Goal: Task Accomplishment & Management: Use online tool/utility

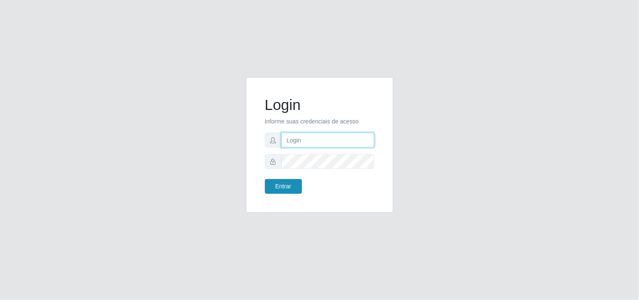
type input "[EMAIL_ADDRESS][DOMAIN_NAME]"
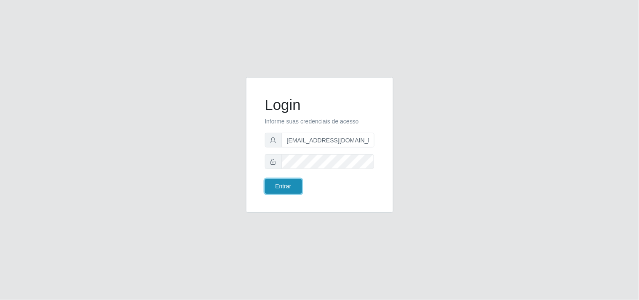
click at [282, 185] on button "Entrar" at bounding box center [283, 186] width 37 height 15
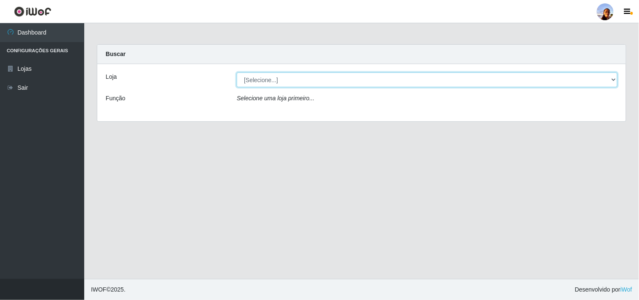
click at [608, 85] on select "[Selecione...] Supermercado [GEOGRAPHIC_DATA]" at bounding box center [427, 79] width 381 height 15
select select "166"
click at [237, 72] on select "[Selecione...] Supermercado [GEOGRAPHIC_DATA]" at bounding box center [427, 79] width 381 height 15
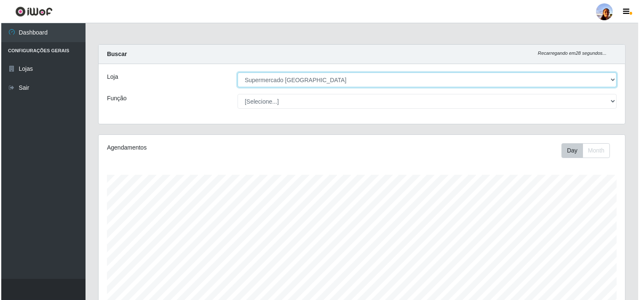
scroll to position [185, 0]
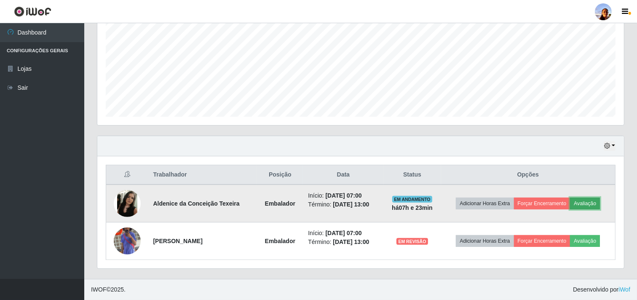
click at [589, 200] on button "Avaliação" at bounding box center [585, 204] width 30 height 12
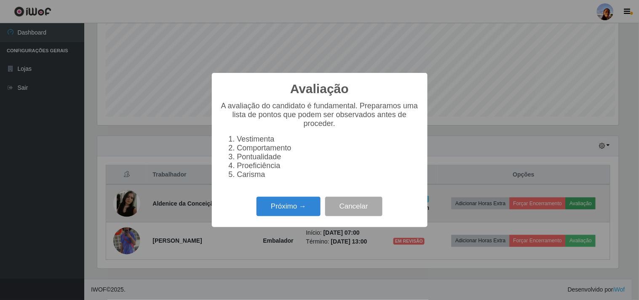
scroll to position [174, 521]
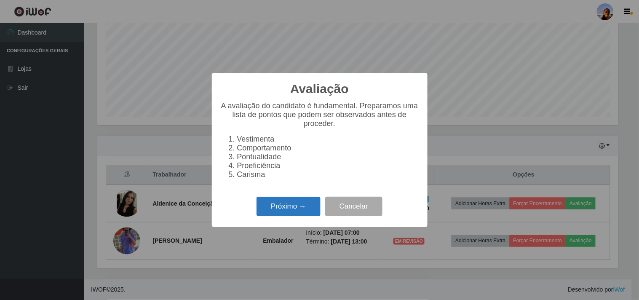
click at [272, 202] on button "Próximo →" at bounding box center [289, 207] width 64 height 20
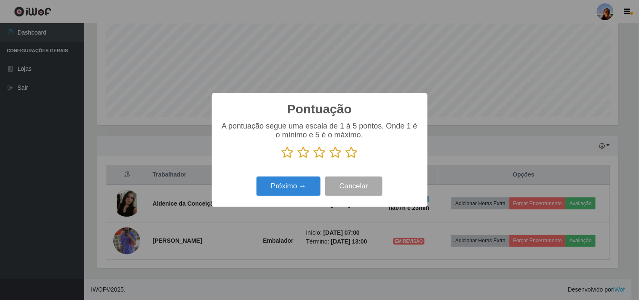
scroll to position [421129, 420783]
click at [350, 147] on icon at bounding box center [352, 152] width 12 height 13
click at [346, 159] on input "radio" at bounding box center [346, 159] width 0 height 0
click at [281, 182] on button "Próximo →" at bounding box center [289, 187] width 64 height 20
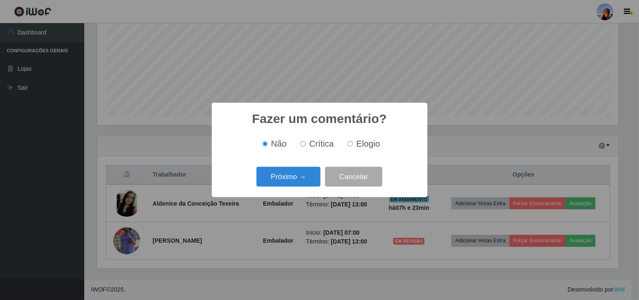
click at [281, 182] on button "Próximo →" at bounding box center [289, 177] width 64 height 20
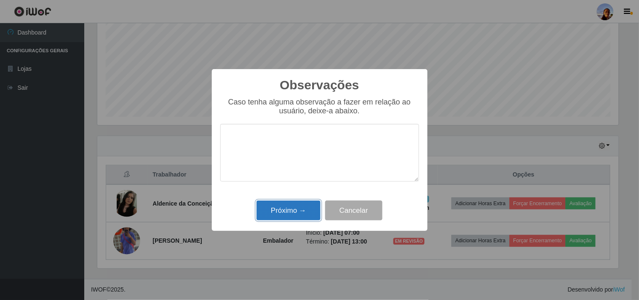
click at [289, 207] on button "Próximo →" at bounding box center [289, 211] width 64 height 20
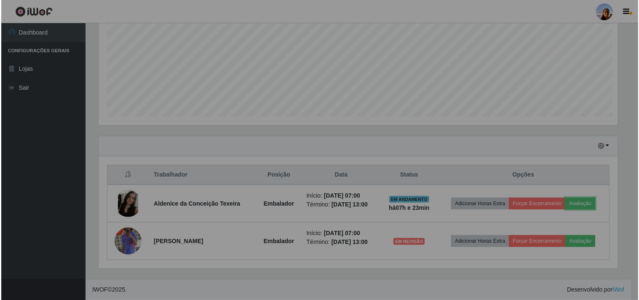
scroll to position [174, 527]
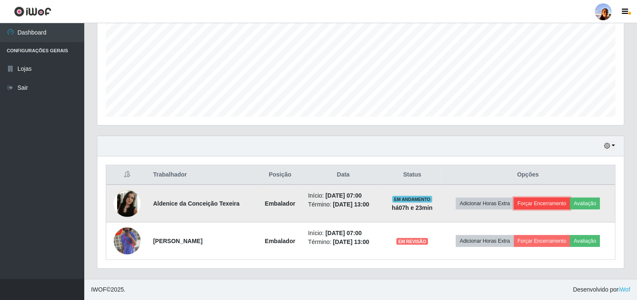
click at [551, 203] on button "Forçar Encerramento" at bounding box center [542, 204] width 56 height 12
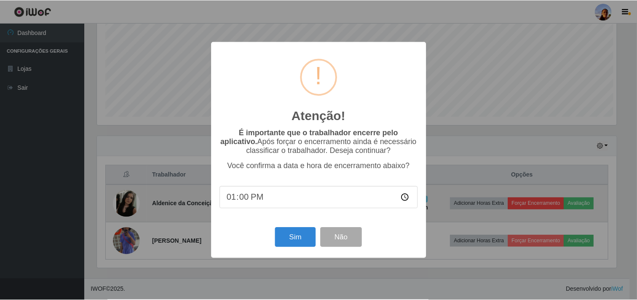
scroll to position [174, 521]
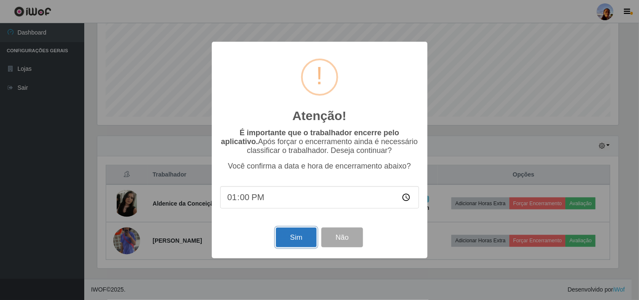
click at [292, 245] on button "Sim" at bounding box center [296, 238] width 41 height 20
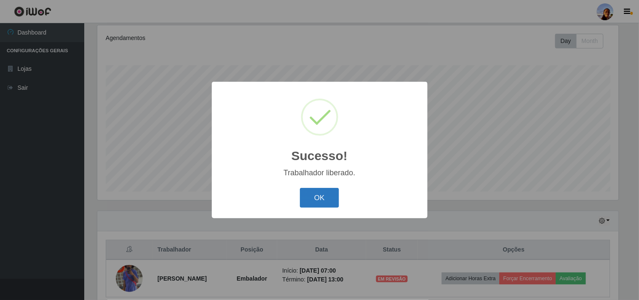
click at [316, 200] on button "OK" at bounding box center [319, 198] width 39 height 20
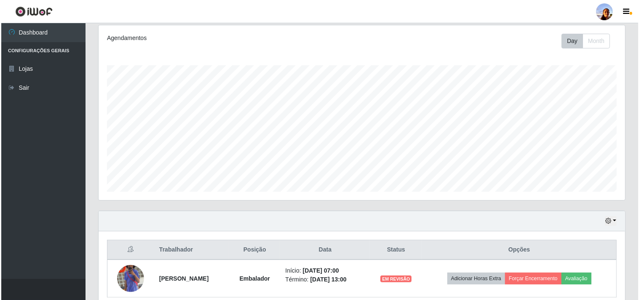
scroll to position [147, 0]
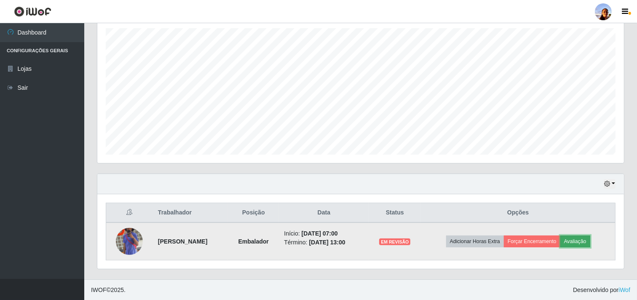
click at [580, 246] on button "Avaliação" at bounding box center [575, 242] width 30 height 12
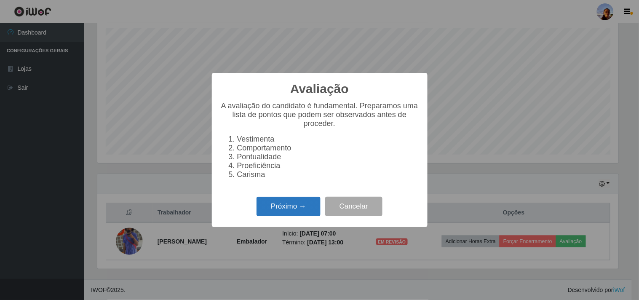
click at [311, 203] on button "Próximo →" at bounding box center [289, 207] width 64 height 20
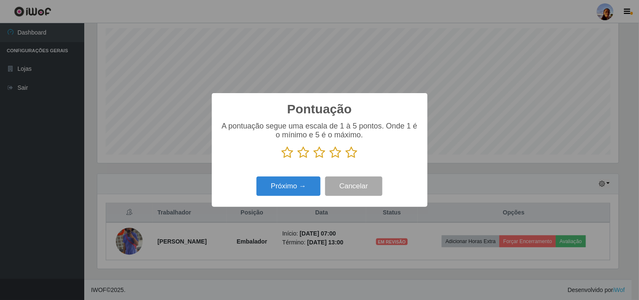
click at [349, 156] on icon at bounding box center [352, 152] width 12 height 13
click at [346, 159] on input "radio" at bounding box center [346, 159] width 0 height 0
click at [287, 182] on button "Próximo →" at bounding box center [289, 187] width 64 height 20
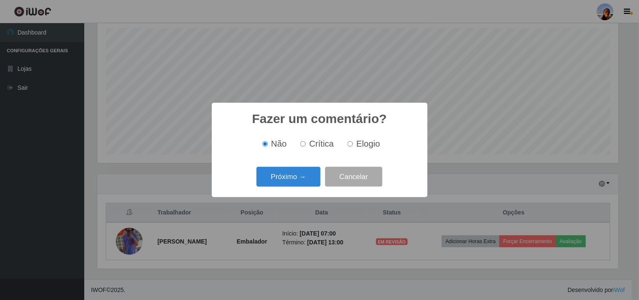
click at [287, 182] on button "Próximo →" at bounding box center [289, 177] width 64 height 20
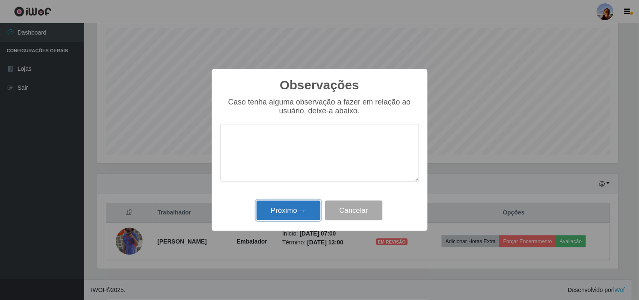
click at [289, 208] on button "Próximo →" at bounding box center [289, 211] width 64 height 20
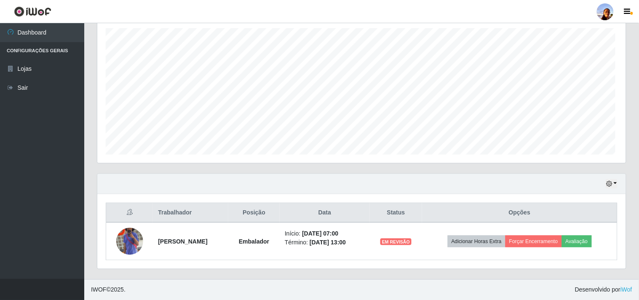
scroll to position [174, 527]
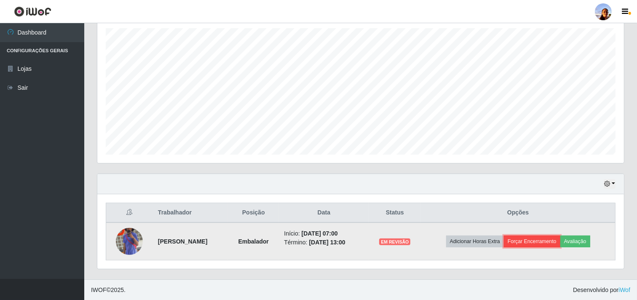
click at [541, 241] on button "Forçar Encerramento" at bounding box center [532, 242] width 56 height 12
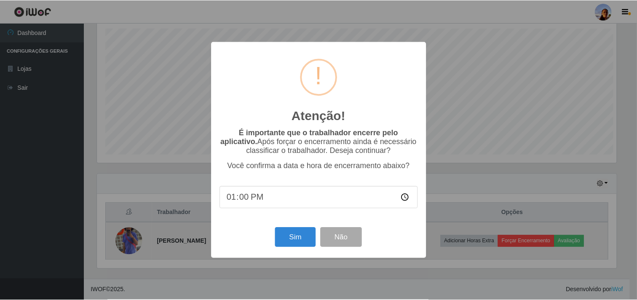
scroll to position [174, 521]
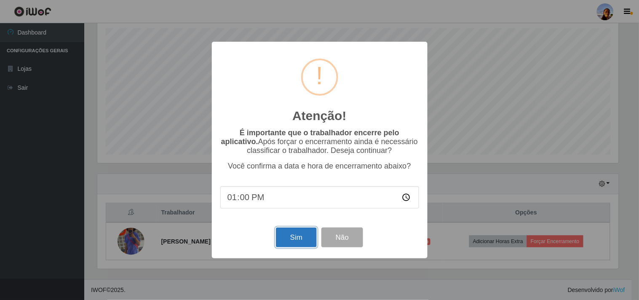
click at [280, 238] on button "Sim" at bounding box center [296, 238] width 41 height 20
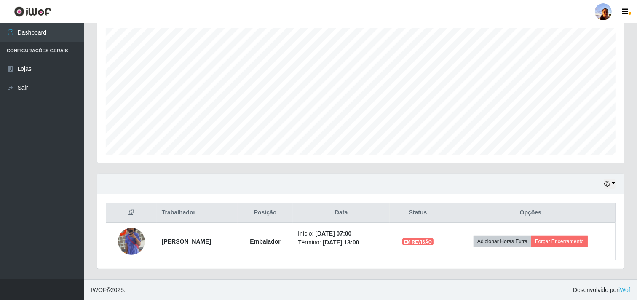
scroll to position [0, 0]
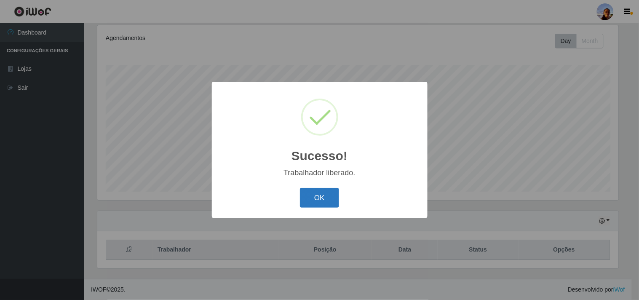
click at [318, 203] on button "OK" at bounding box center [319, 198] width 39 height 20
